Goal: Information Seeking & Learning: Learn about a topic

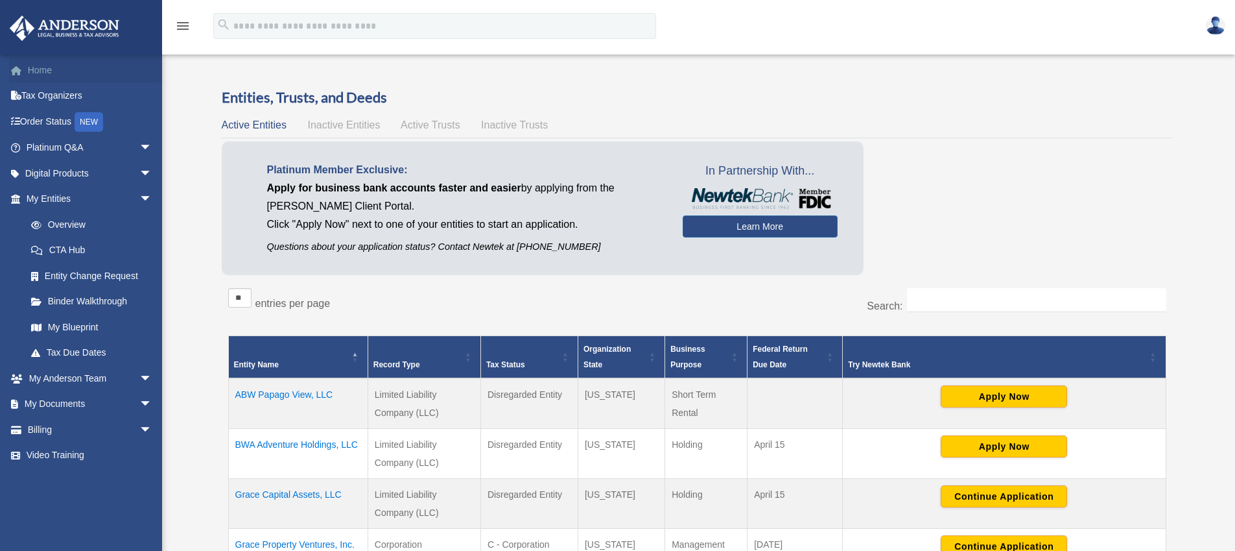
click at [45, 58] on link "Home" at bounding box center [90, 70] width 163 height 26
click at [45, 67] on link "Home" at bounding box center [90, 70] width 163 height 26
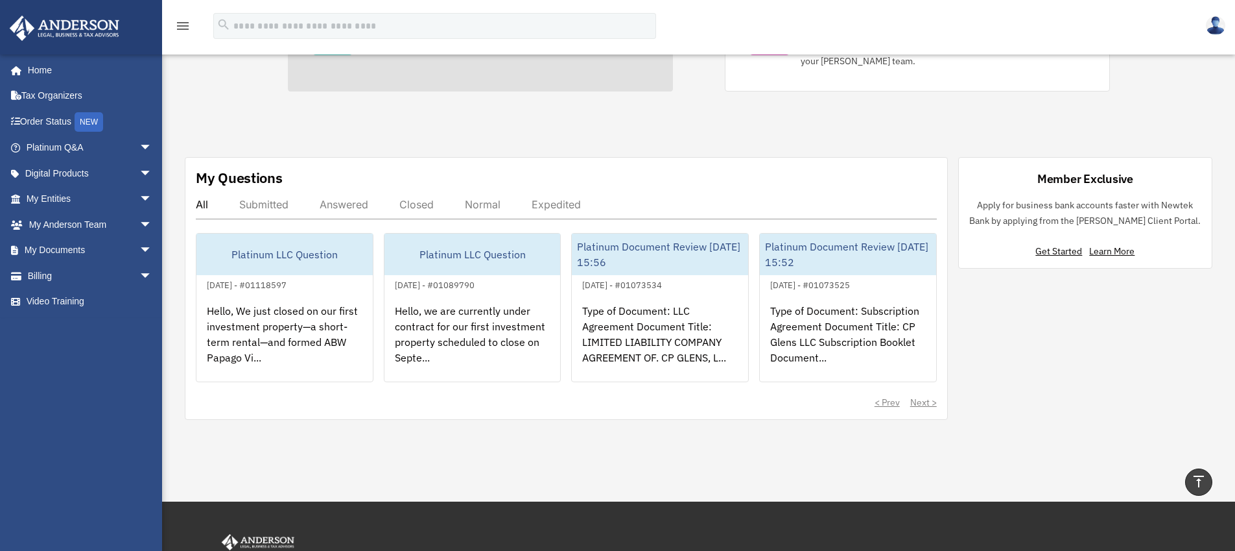
scroll to position [340, 0]
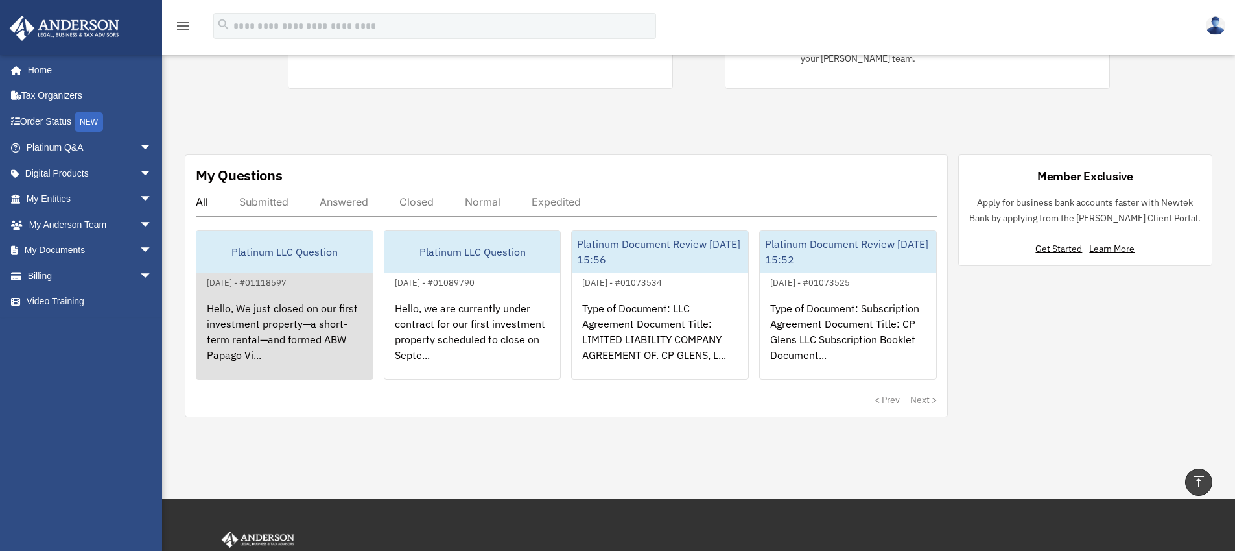
click at [294, 311] on div "Hello, We just closed on our first investment property—a short-term rental—and …" at bounding box center [284, 340] width 176 height 101
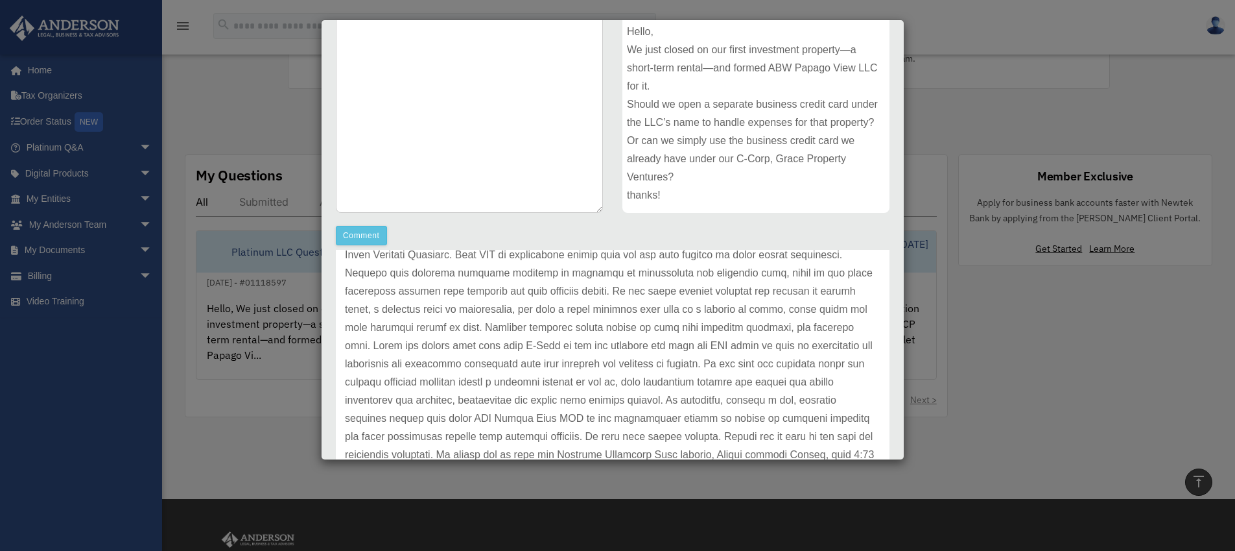
scroll to position [213, 0]
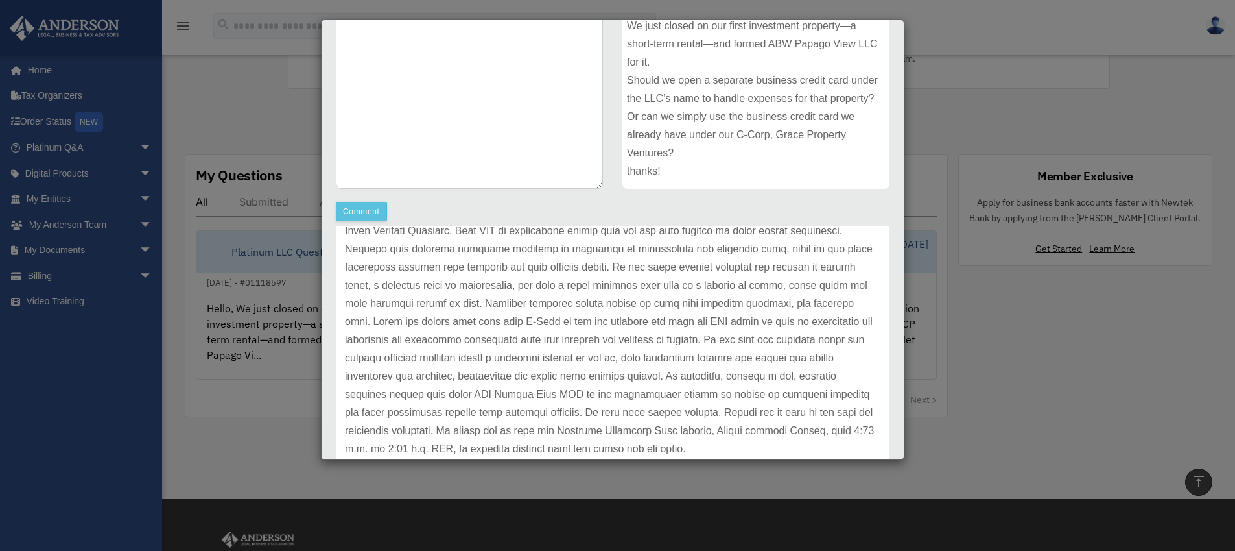
click at [223, 139] on div "Case Detail × Platinum LLC Question Case Number 01118597 Created Date September…" at bounding box center [617, 275] width 1235 height 551
